Goal: Task Accomplishment & Management: Manage account settings

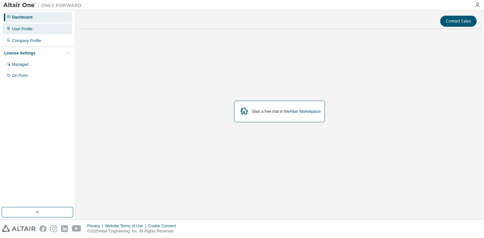
click at [31, 28] on div "User Profile" at bounding box center [22, 28] width 21 height 5
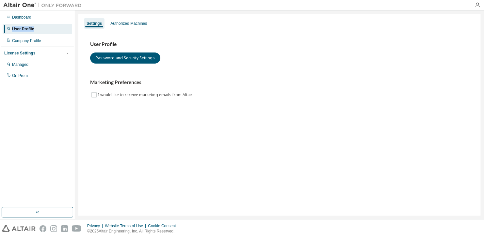
click at [34, 23] on div "Dashboard User Profile Company Profile License Settings Managed On Prem" at bounding box center [37, 46] width 73 height 70
click at [40, 63] on div "Managed" at bounding box center [38, 64] width 70 height 10
